Goal: Task Accomplishment & Management: Use online tool/utility

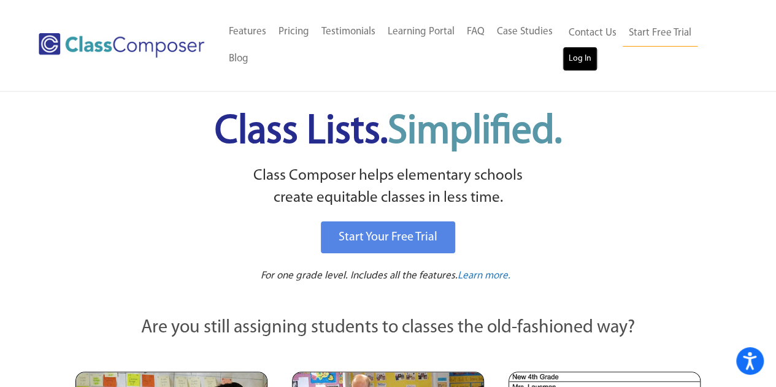
click at [569, 59] on link "Log In" at bounding box center [579, 59] width 35 height 25
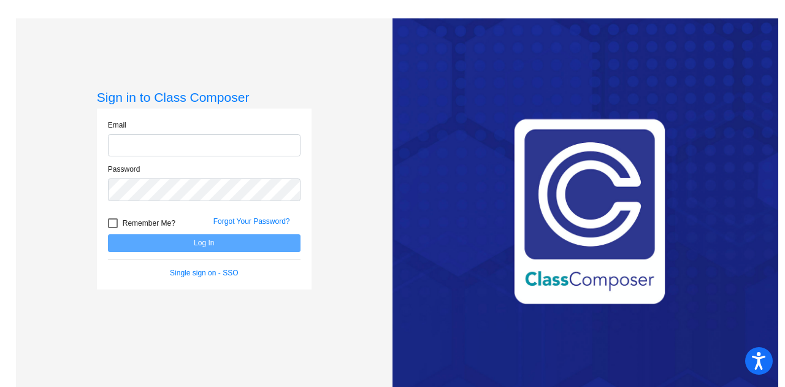
type input "[PERSON_NAME][EMAIL_ADDRESS][PERSON_NAME][DOMAIN_NAME]"
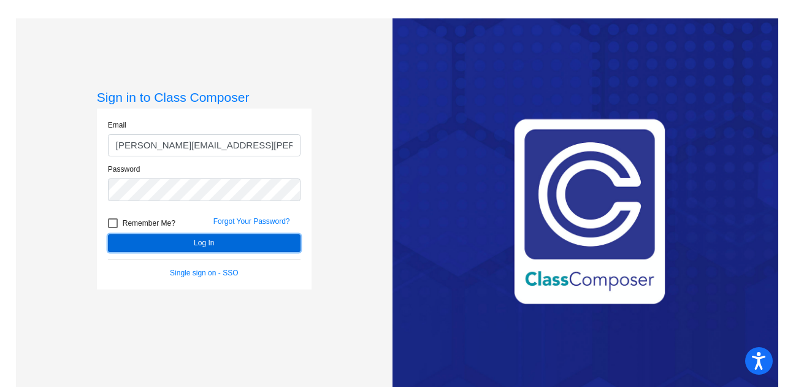
click at [197, 246] on button "Log In" at bounding box center [204, 243] width 193 height 18
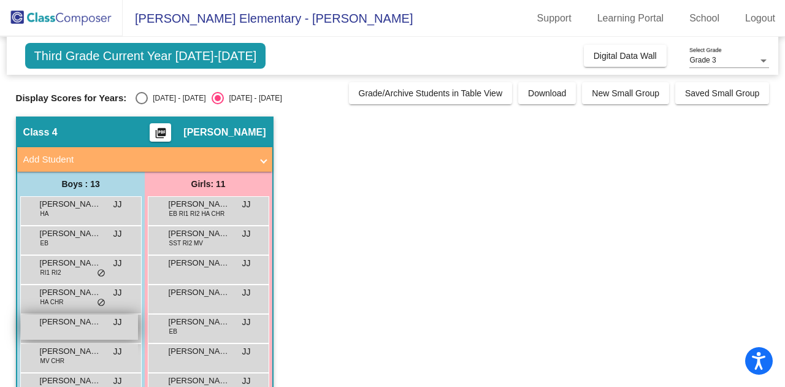
click at [42, 319] on span "[PERSON_NAME]" at bounding box center [70, 322] width 61 height 12
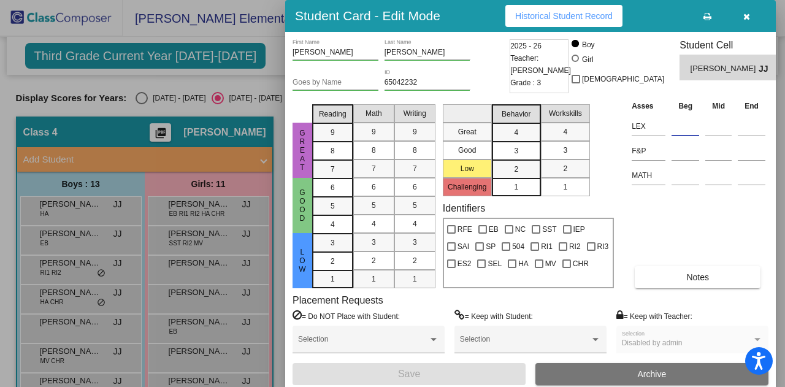
click at [681, 131] on input at bounding box center [685, 126] width 28 height 18
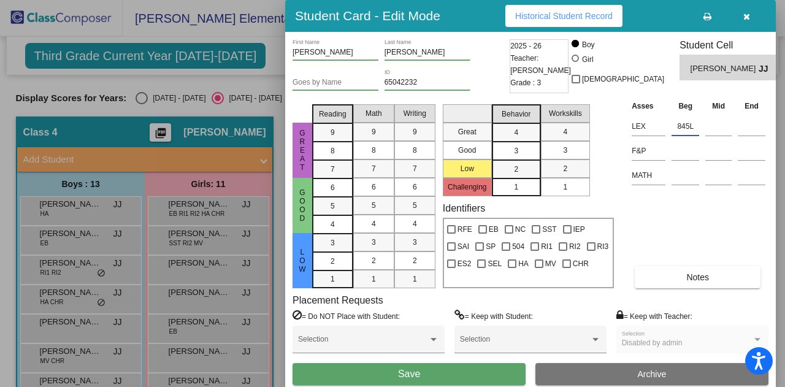
type input "845L"
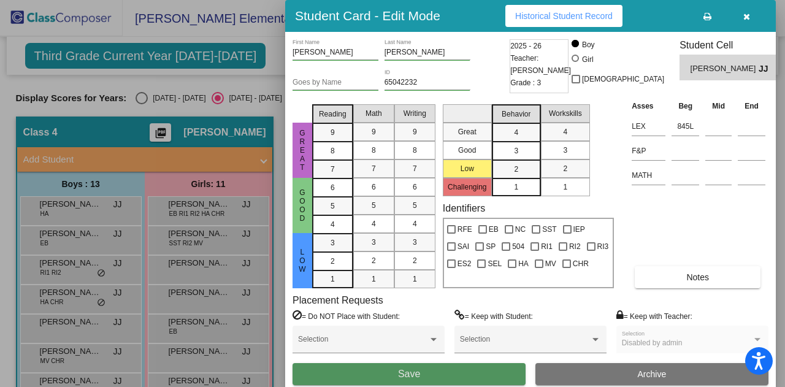
click at [395, 374] on button "Save" at bounding box center [408, 374] width 233 height 22
